Goal: Task Accomplishment & Management: Complete application form

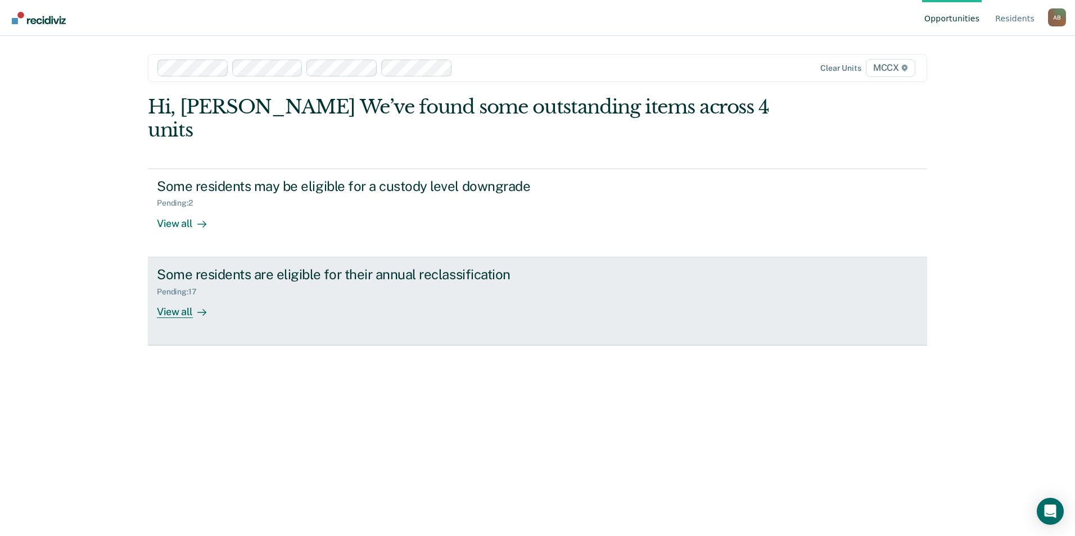
click at [178, 296] on div "View all" at bounding box center [188, 307] width 63 height 22
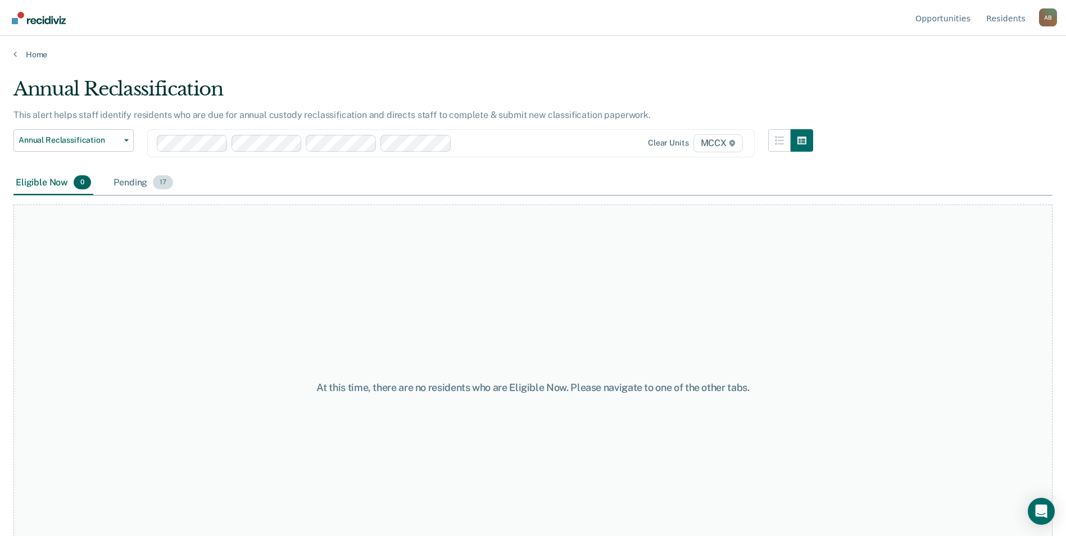
click at [144, 180] on div "Pending 17" at bounding box center [143, 183] width 64 height 25
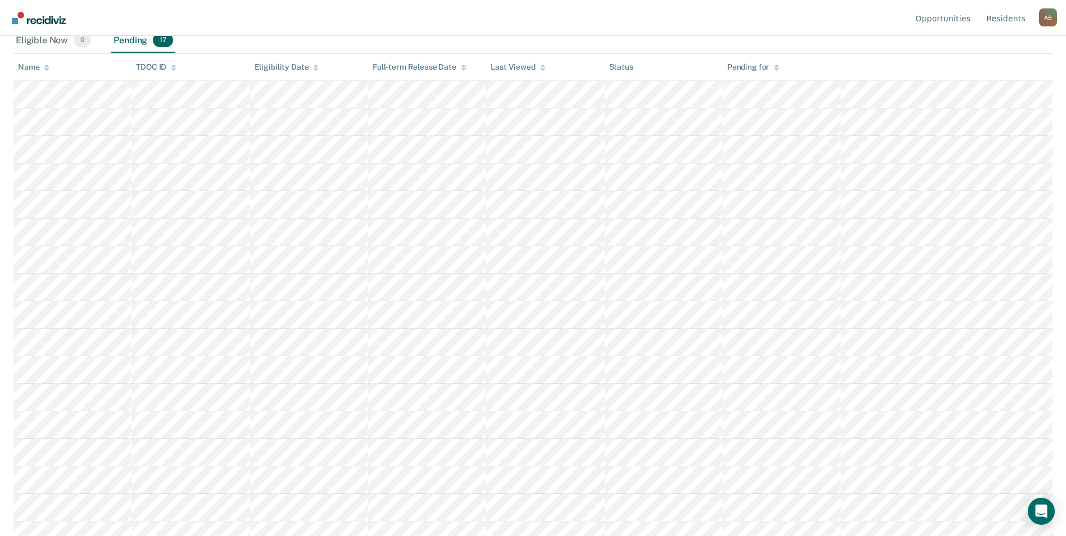
scroll to position [155, 0]
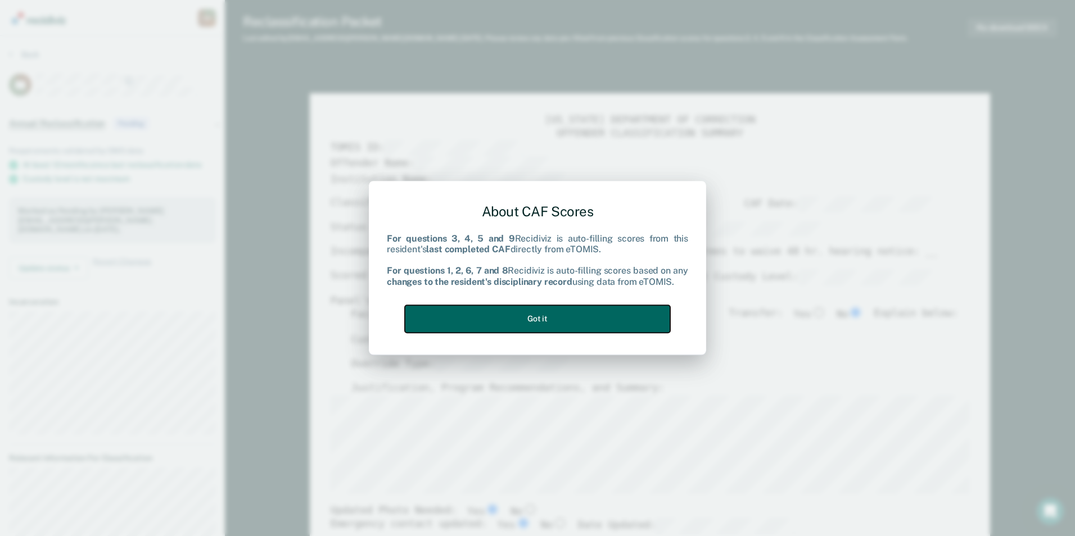
click at [529, 314] on button "Got it" at bounding box center [537, 319] width 265 height 28
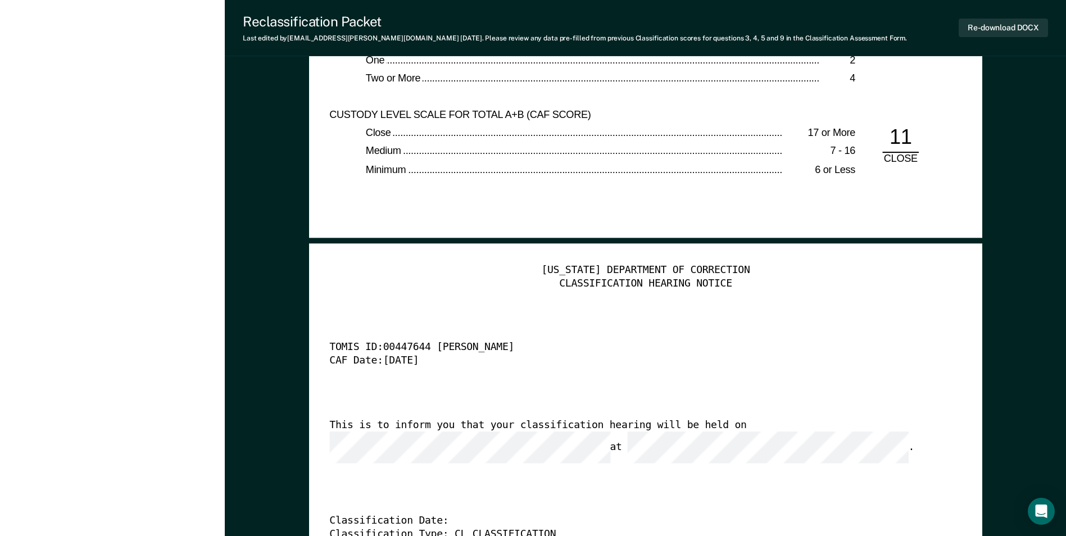
scroll to position [2249, 0]
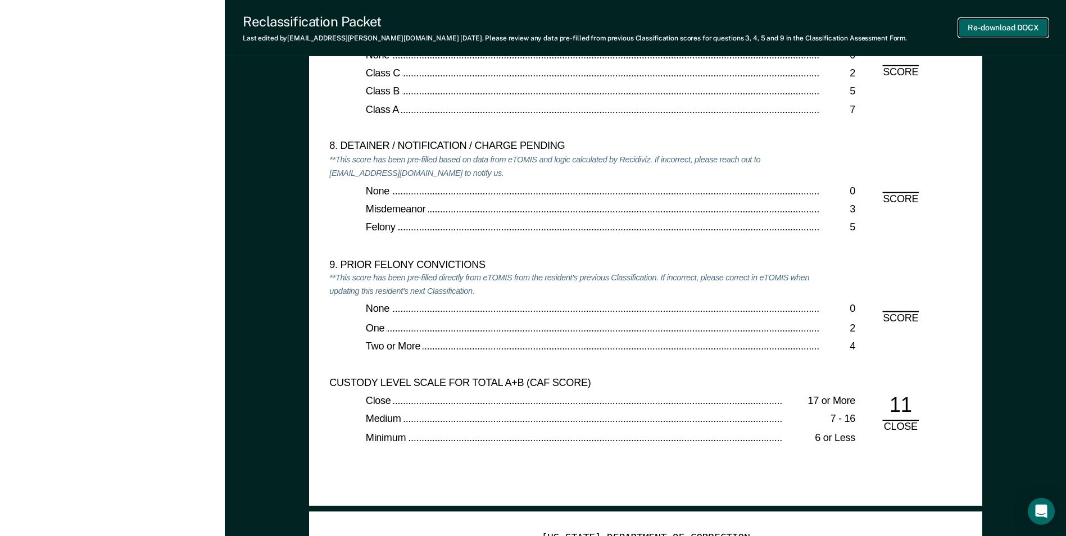
click at [986, 32] on button "Re-download DOCX" at bounding box center [1003, 28] width 89 height 19
type textarea "x"
